Goal: Navigation & Orientation: Find specific page/section

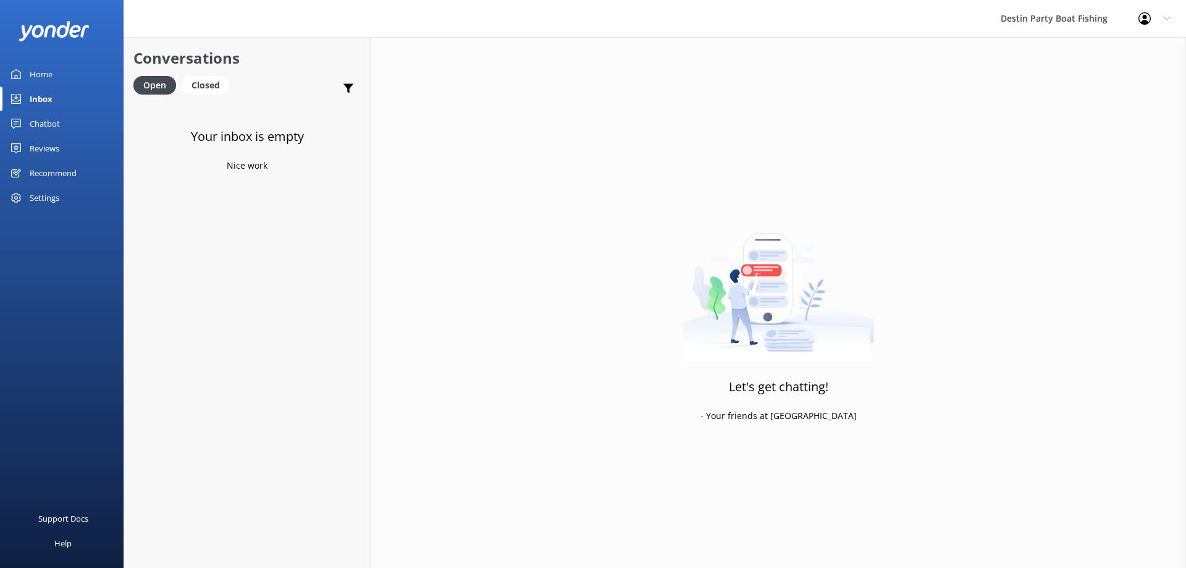
click at [48, 155] on div "Reviews" at bounding box center [45, 148] width 30 height 25
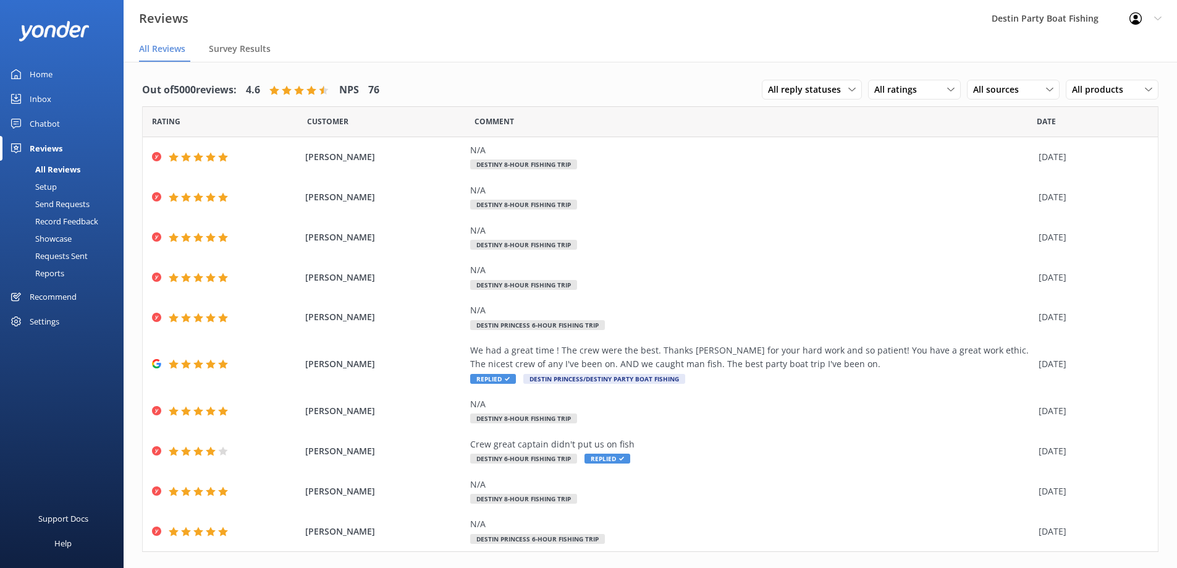
click at [46, 98] on div "Inbox" at bounding box center [41, 98] width 22 height 25
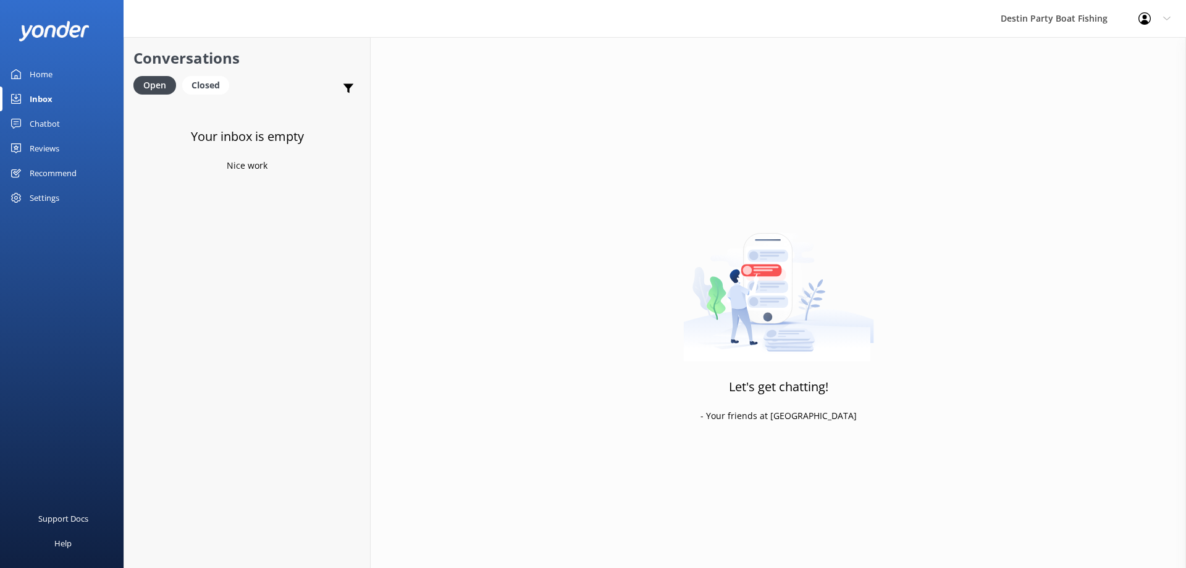
click at [46, 156] on div "Reviews" at bounding box center [45, 148] width 30 height 25
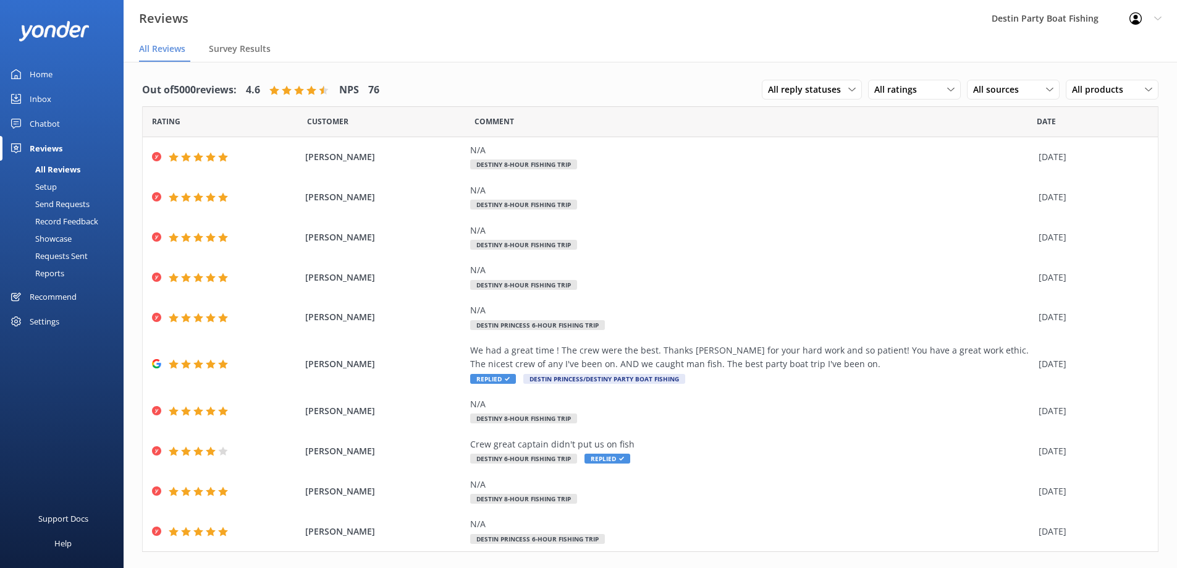
click at [44, 95] on div "Inbox" at bounding box center [41, 98] width 22 height 25
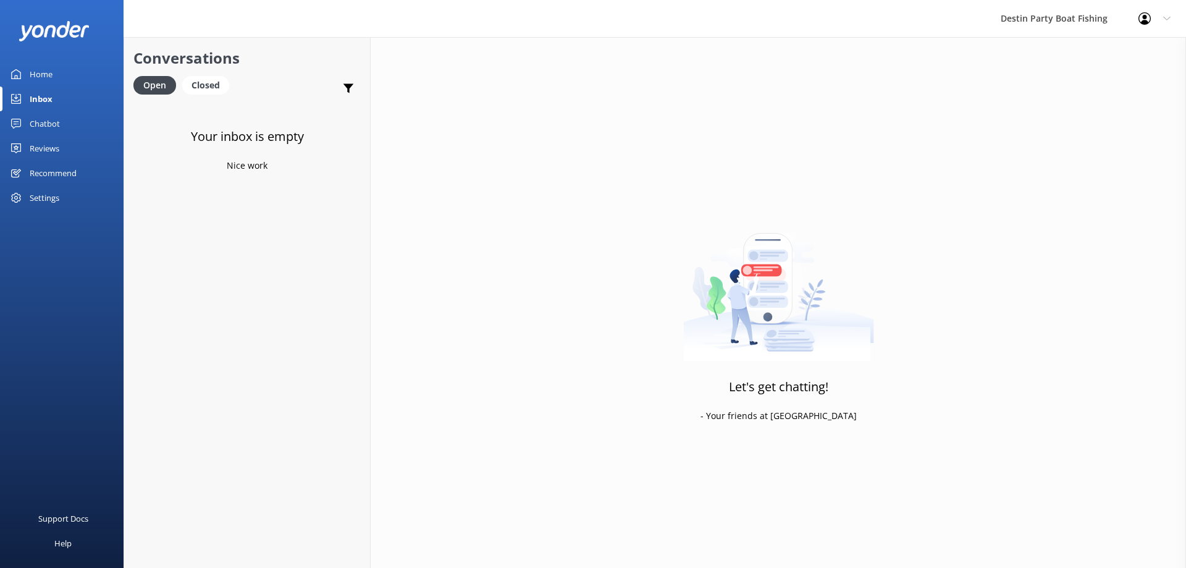
click at [46, 80] on div "Home" at bounding box center [41, 74] width 23 height 25
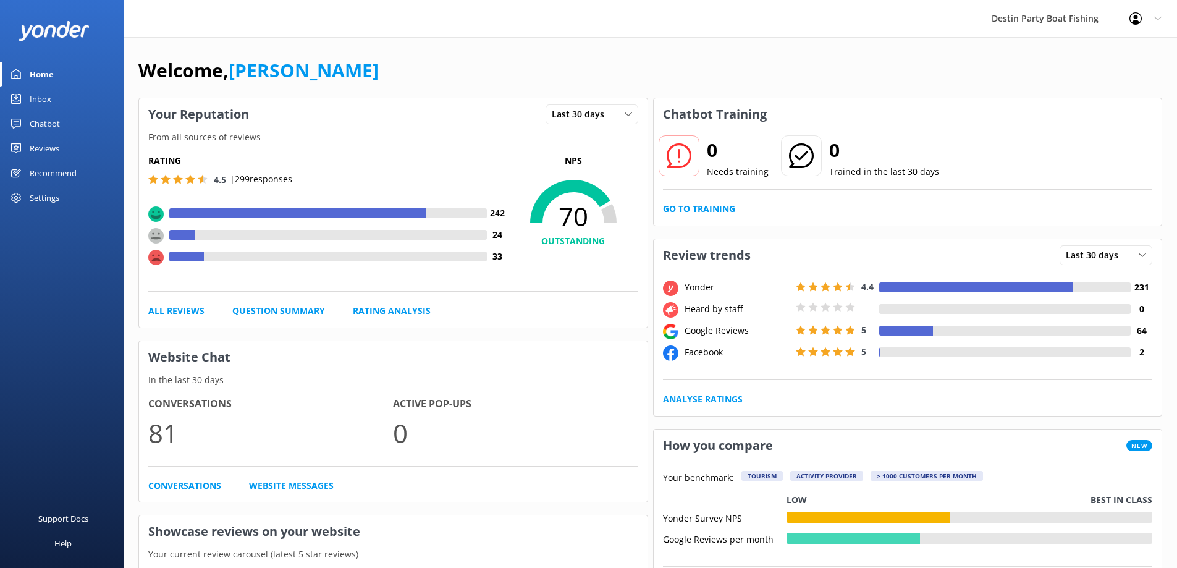
click at [53, 101] on link "Inbox" at bounding box center [62, 98] width 124 height 25
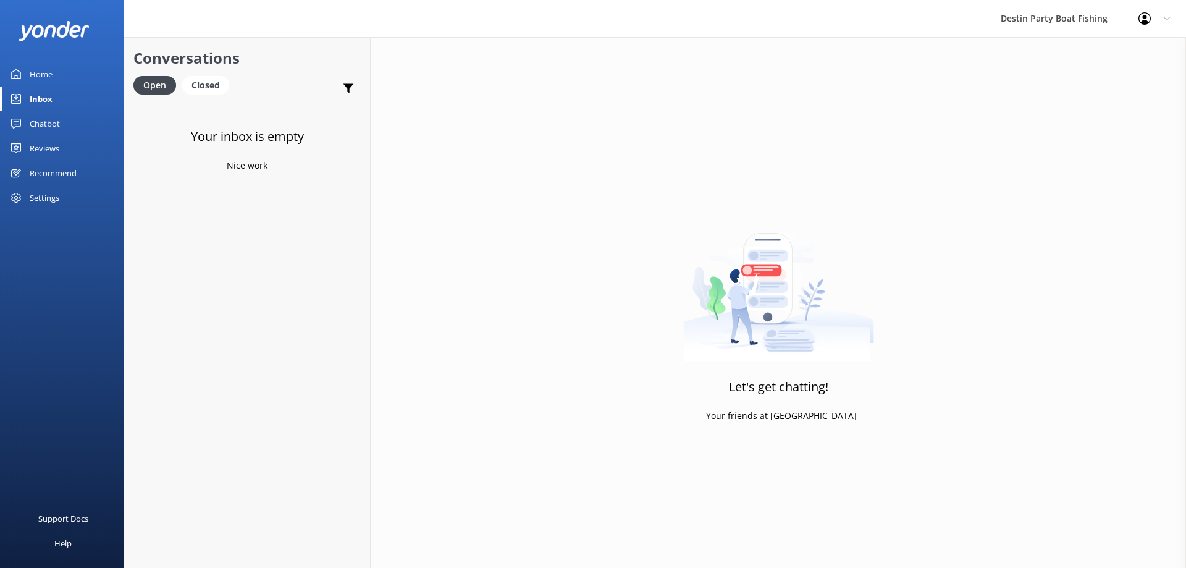
click at [35, 153] on div "Reviews" at bounding box center [45, 148] width 30 height 25
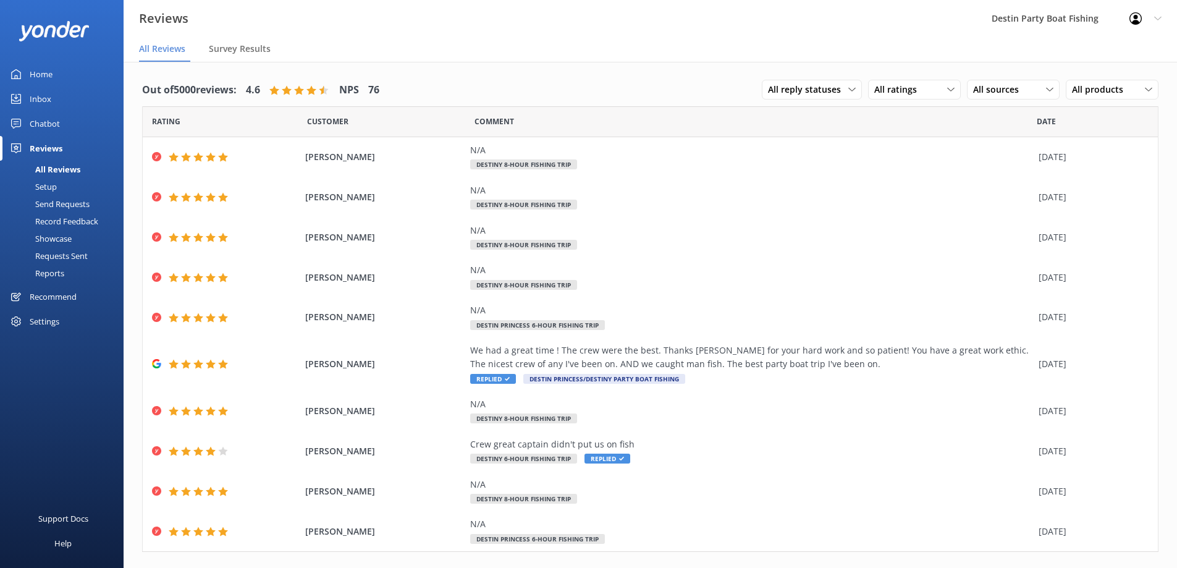
click at [42, 96] on div "Inbox" at bounding box center [41, 98] width 22 height 25
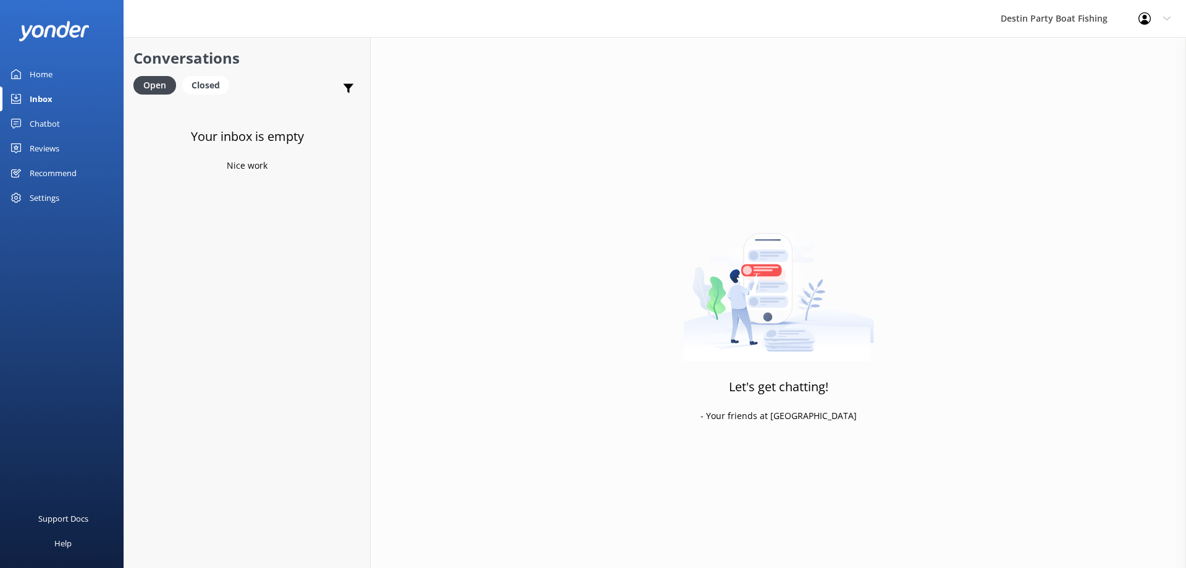
click at [52, 150] on div "Reviews" at bounding box center [45, 148] width 30 height 25
